Goal: Task Accomplishment & Management: Manage account settings

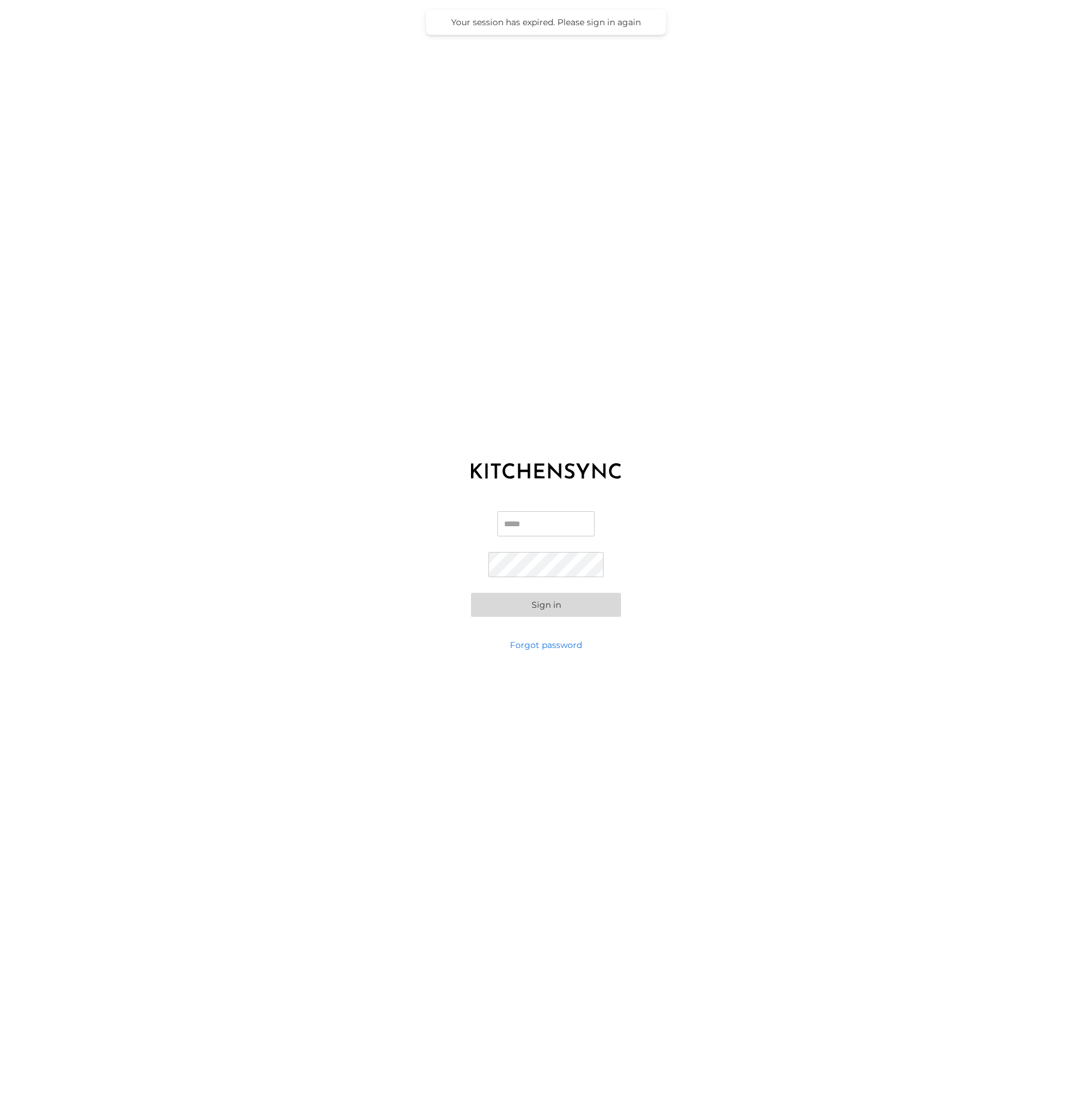
type input "**********"
click at [549, 605] on button "Sign in" at bounding box center [546, 605] width 150 height 24
